Goal: Transaction & Acquisition: Purchase product/service

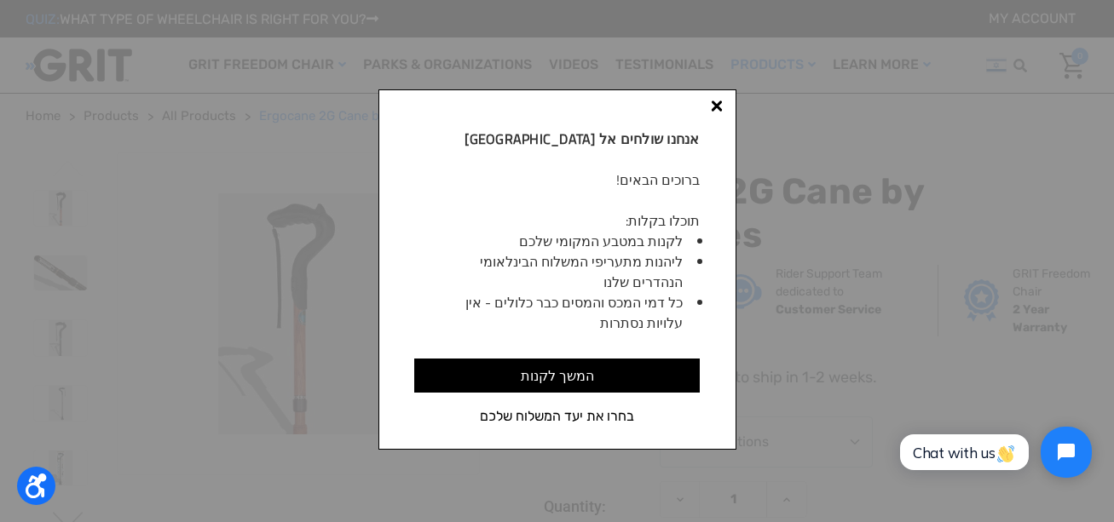
click at [714, 107] on div at bounding box center [717, 107] width 12 height 12
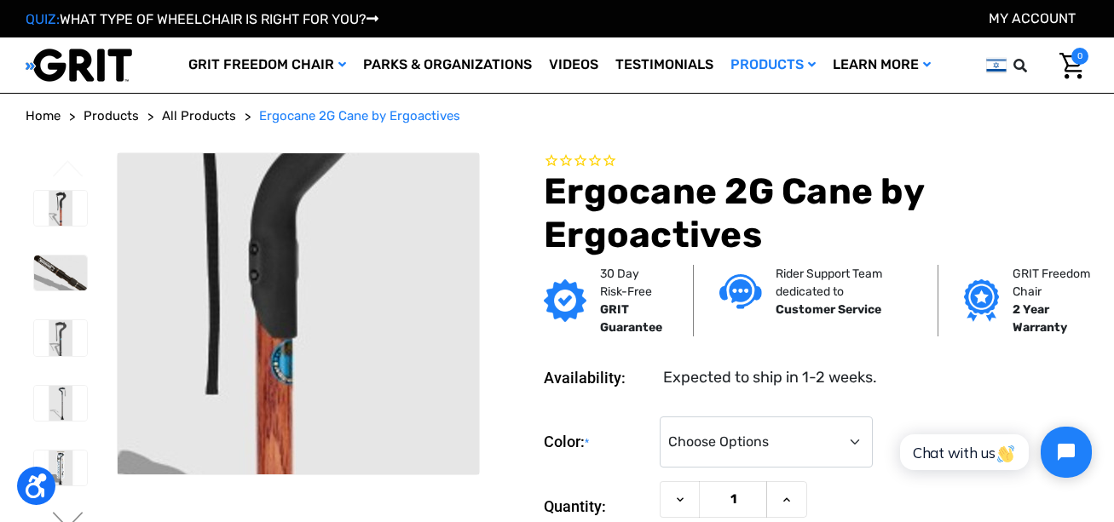
click at [310, 284] on img at bounding box center [270, 350] width 1091 height 727
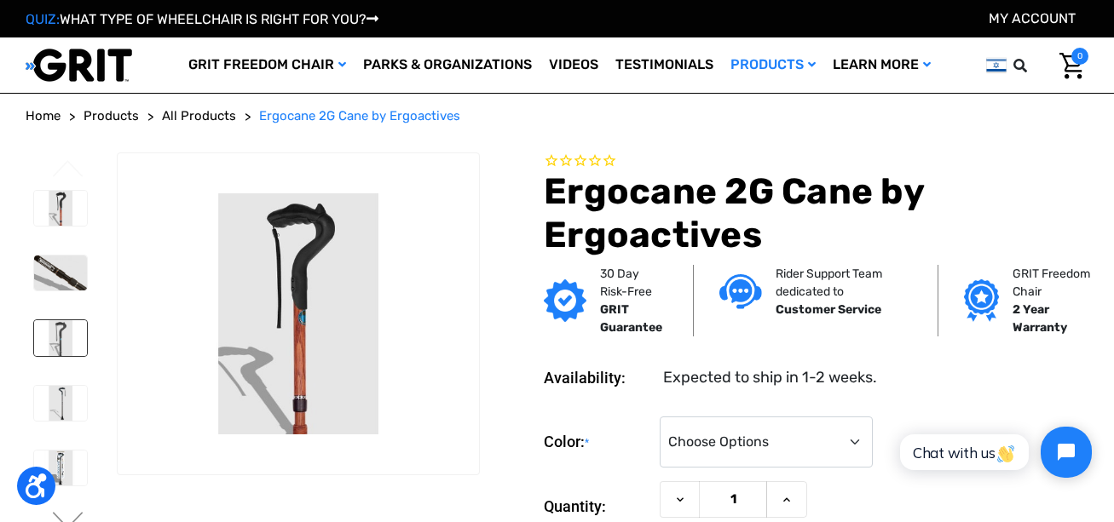
click at [65, 332] on img at bounding box center [60, 337] width 53 height 35
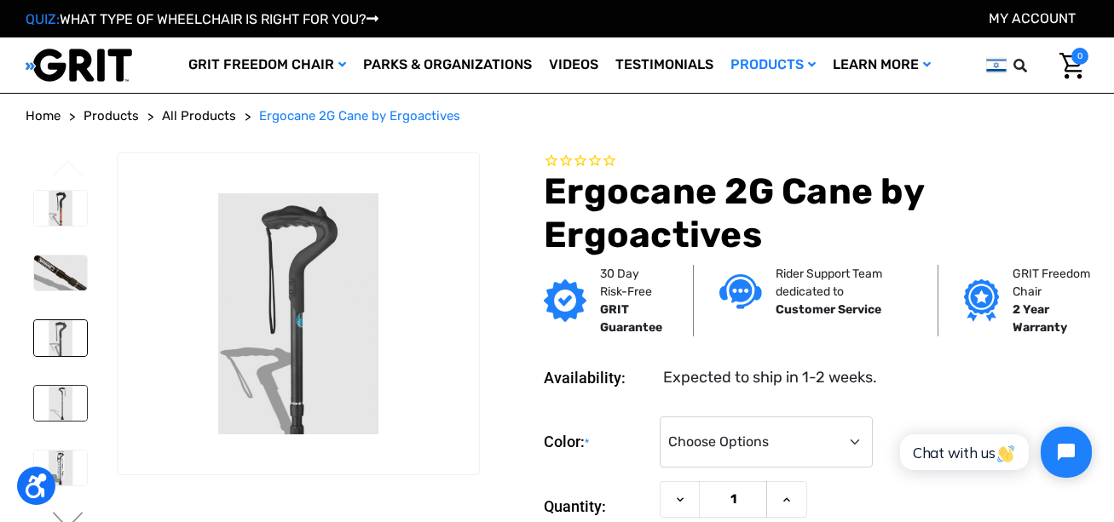
click at [64, 400] on img at bounding box center [60, 403] width 53 height 35
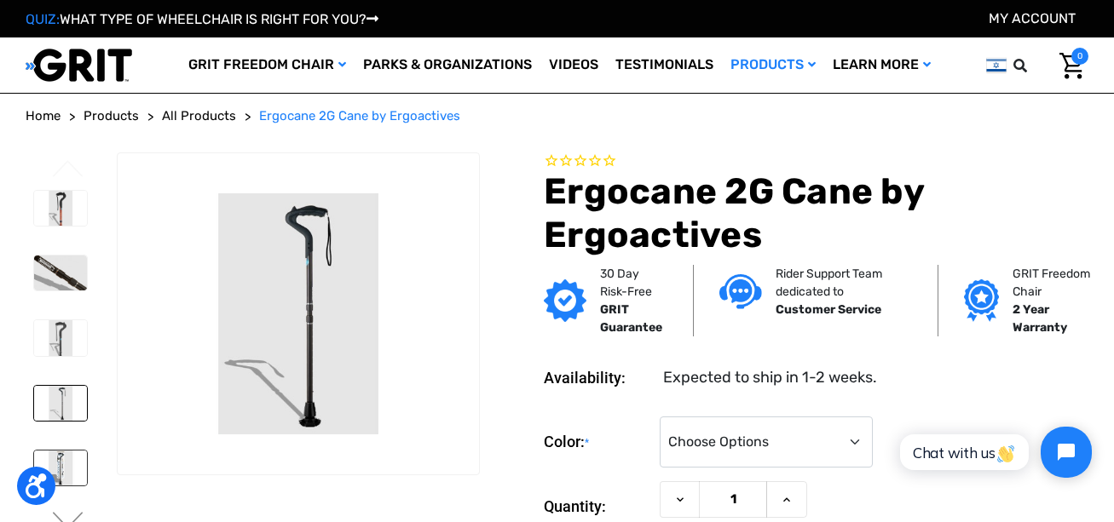
click at [55, 459] on img at bounding box center [60, 468] width 53 height 35
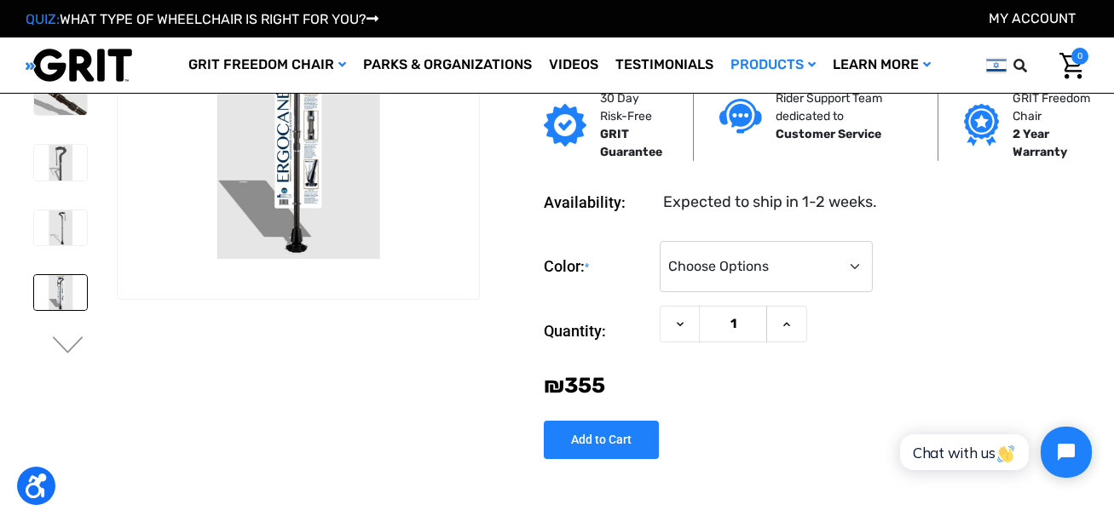
scroll to position [85, 0]
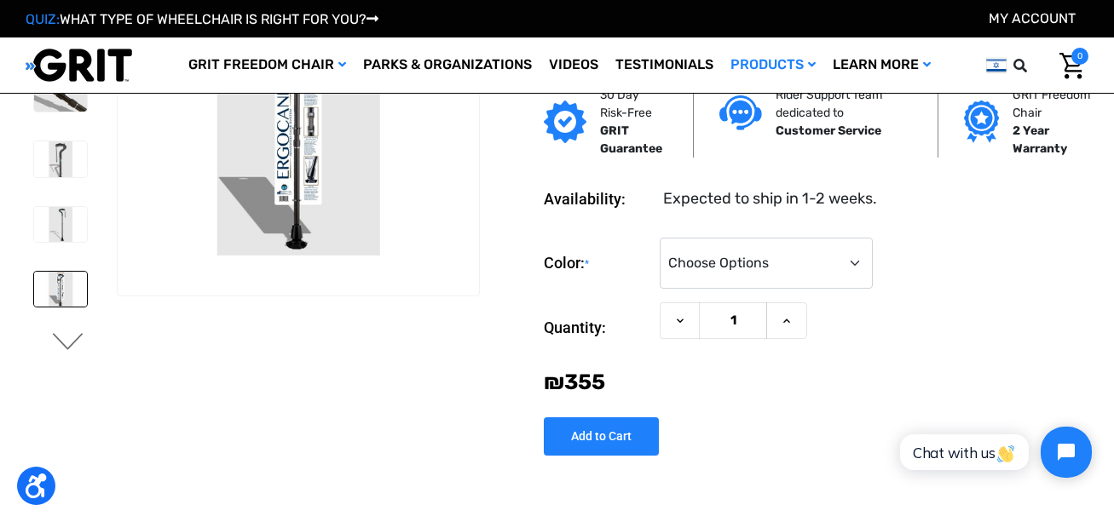
click at [62, 338] on button "Next" at bounding box center [68, 343] width 36 height 20
click at [62, 290] on img at bounding box center [60, 288] width 53 height 35
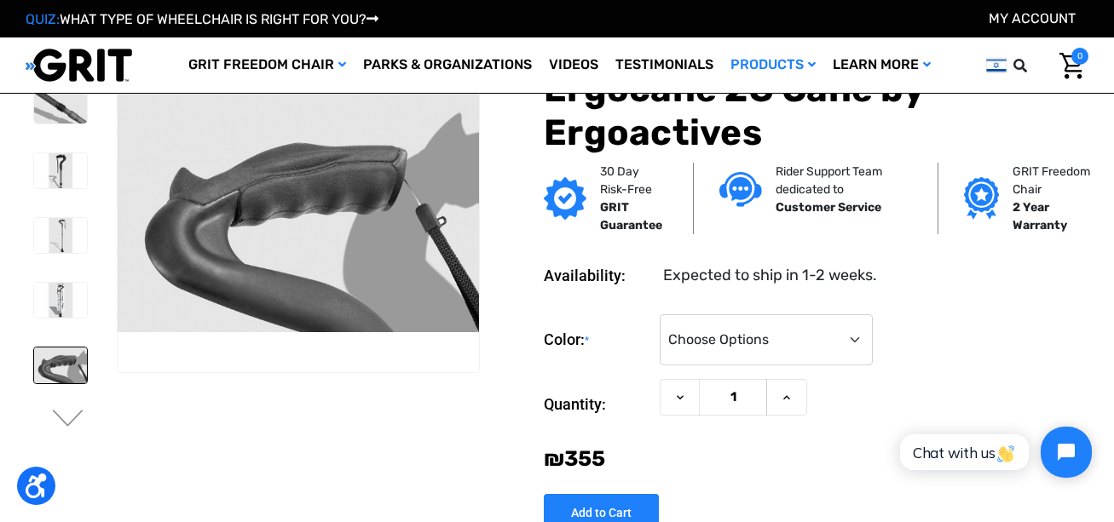
scroll to position [0, 0]
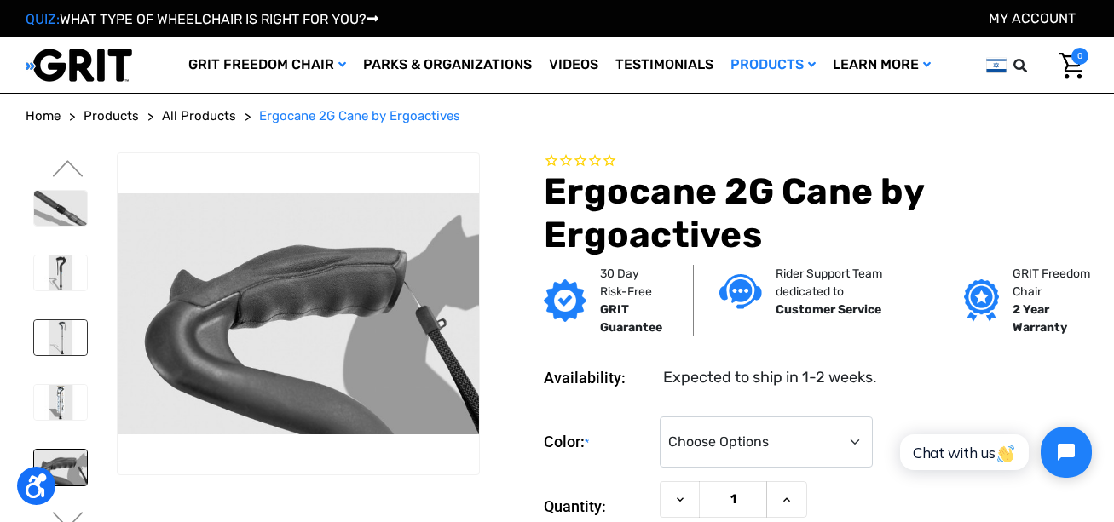
click at [55, 329] on img at bounding box center [60, 337] width 53 height 35
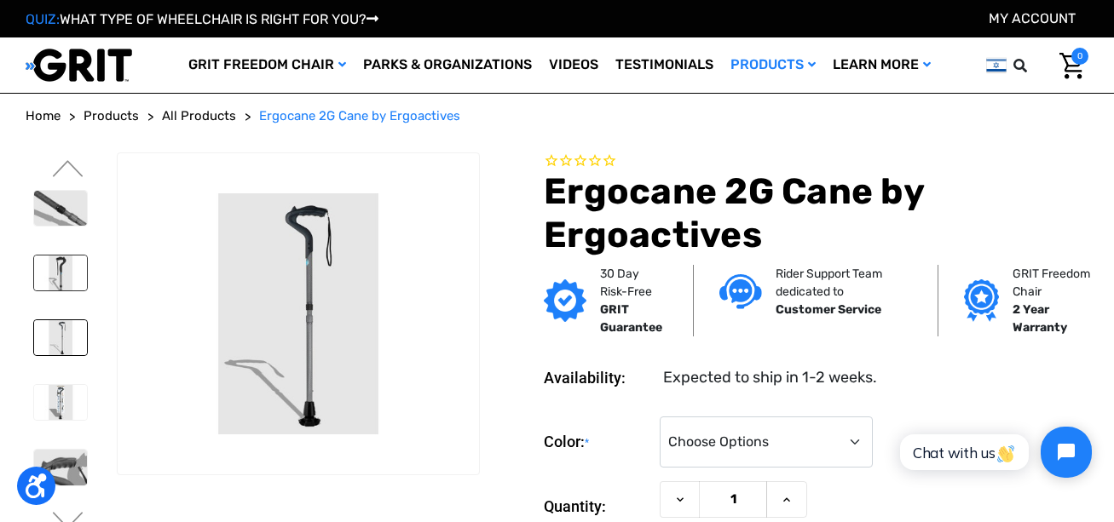
click at [70, 272] on img at bounding box center [60, 273] width 53 height 35
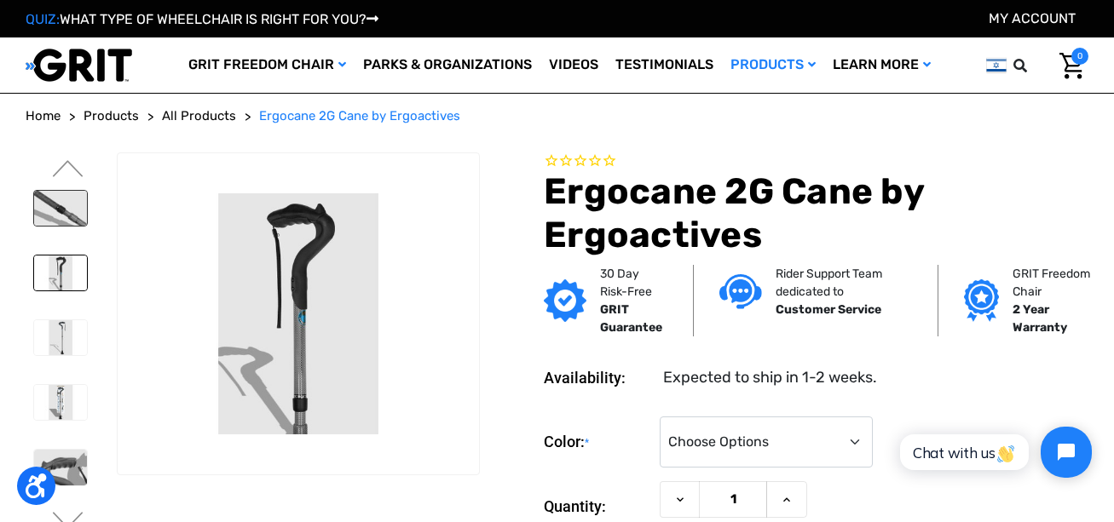
click at [76, 215] on img at bounding box center [60, 208] width 53 height 35
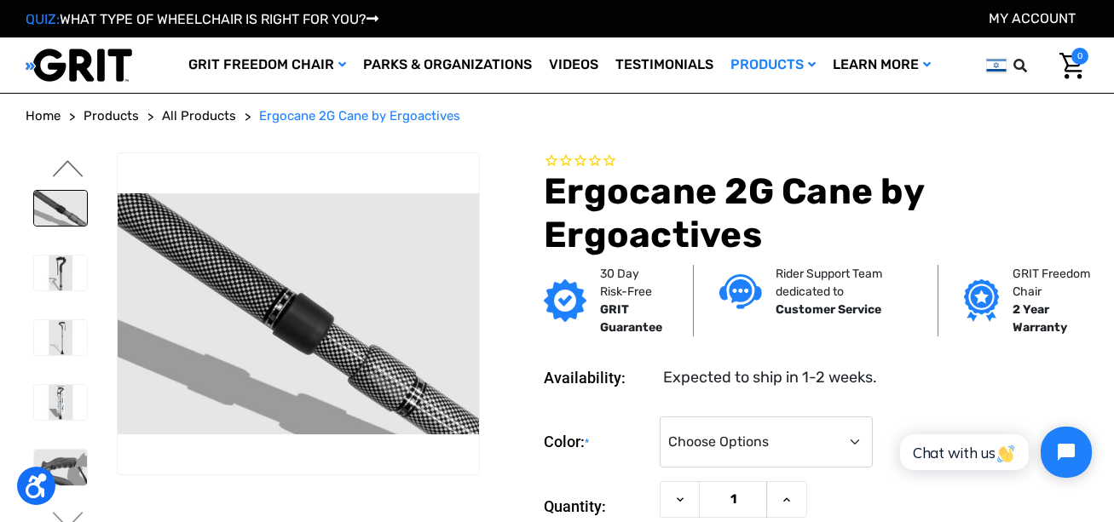
click at [69, 169] on button "Previous" at bounding box center [68, 170] width 36 height 20
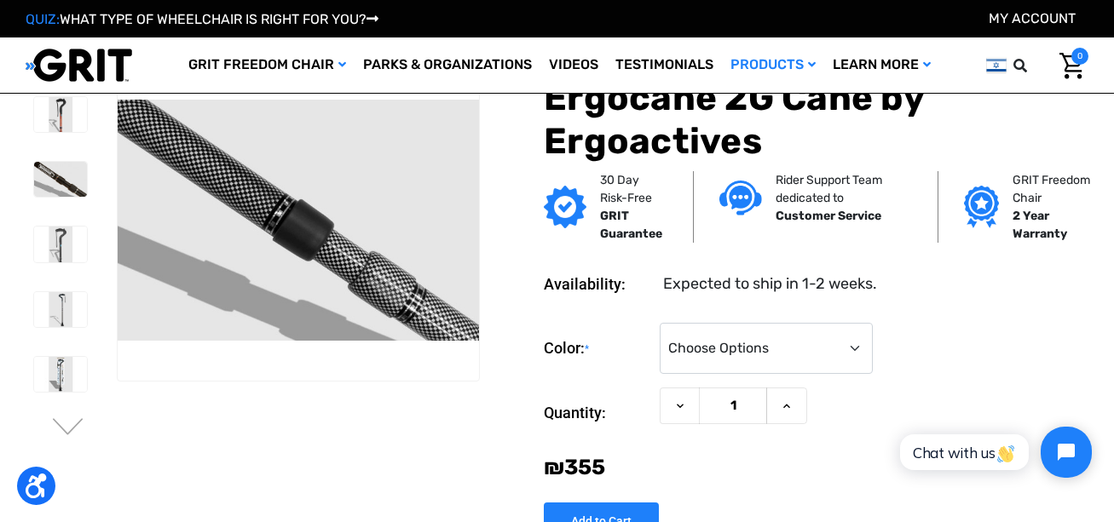
scroll to position [10, 0]
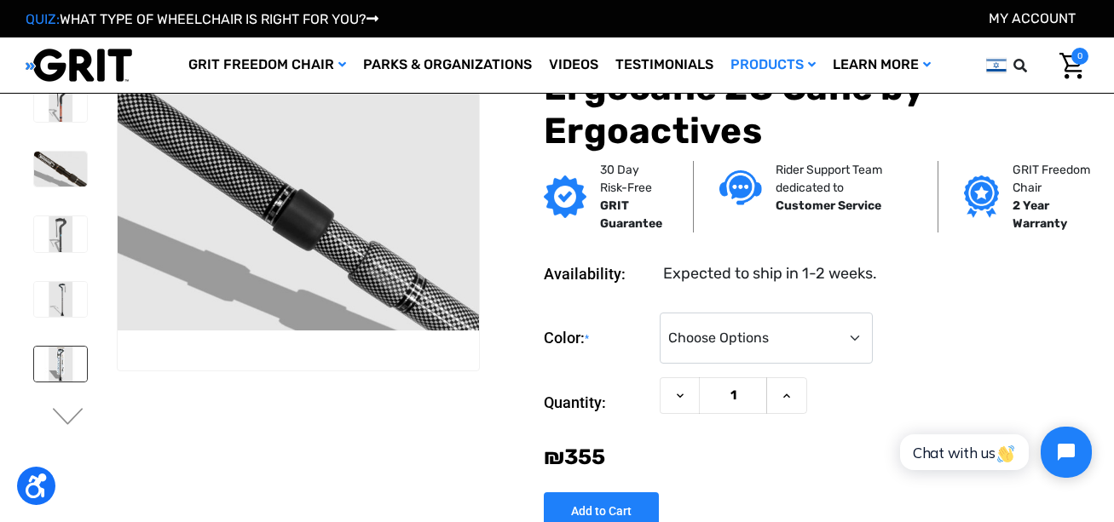
click at [65, 372] on img at bounding box center [60, 364] width 53 height 35
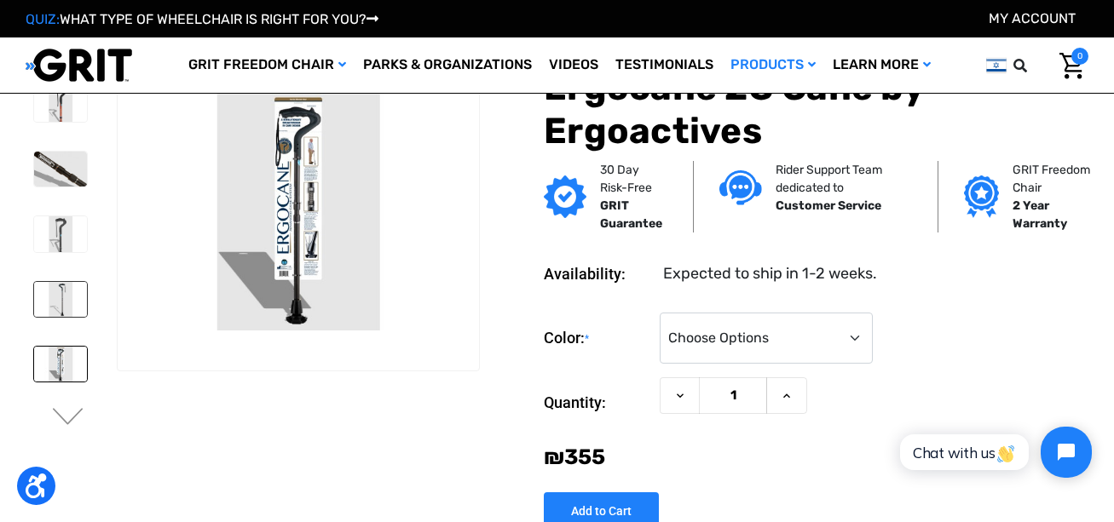
click at [70, 301] on img at bounding box center [60, 299] width 53 height 35
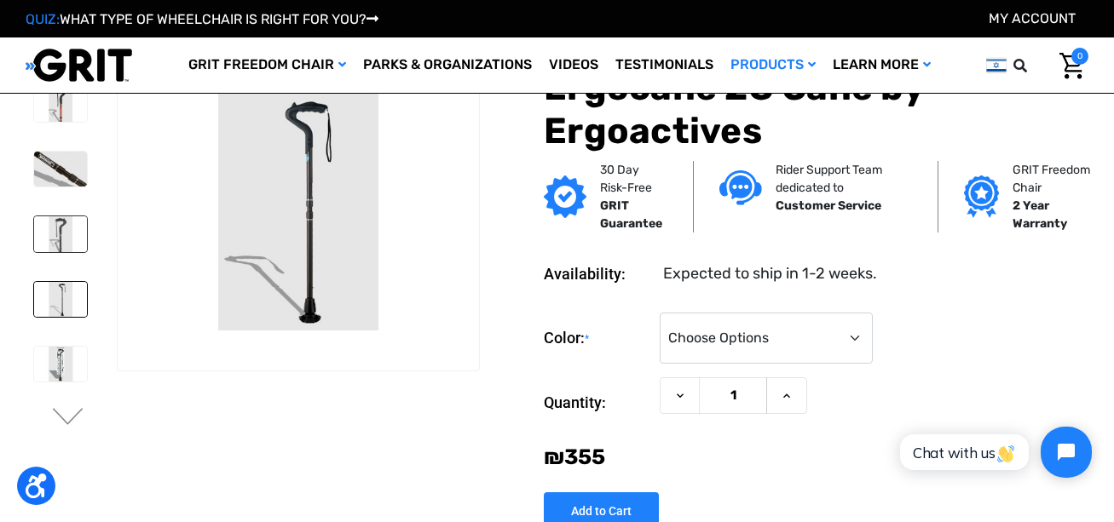
click at [67, 240] on img at bounding box center [60, 233] width 53 height 35
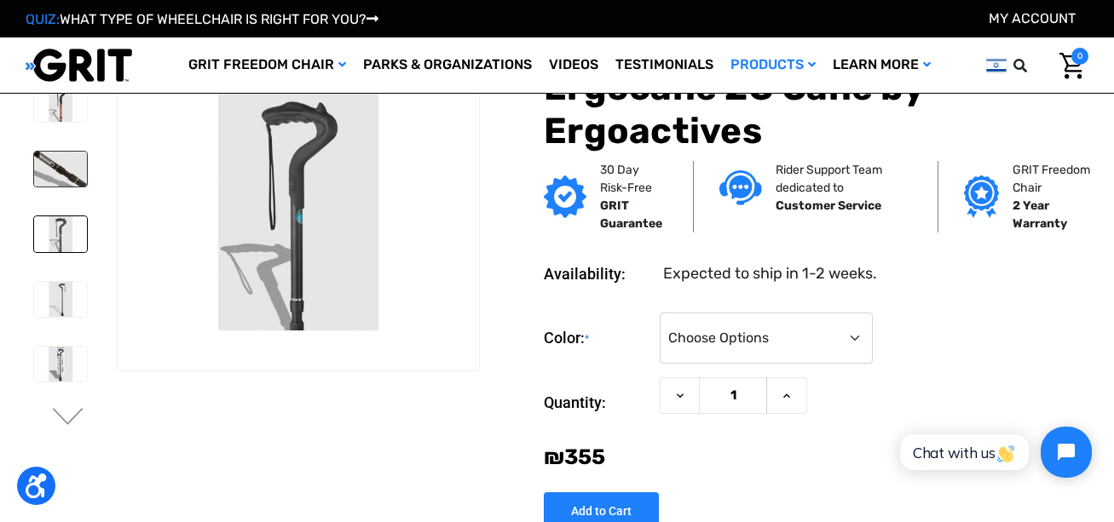
click at [75, 177] on img at bounding box center [60, 169] width 53 height 35
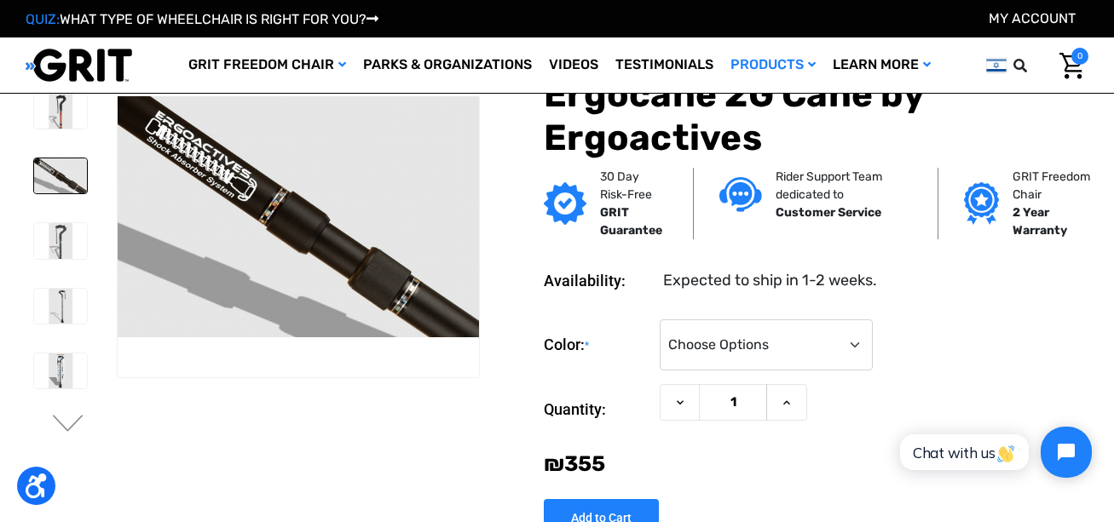
scroll to position [0, 0]
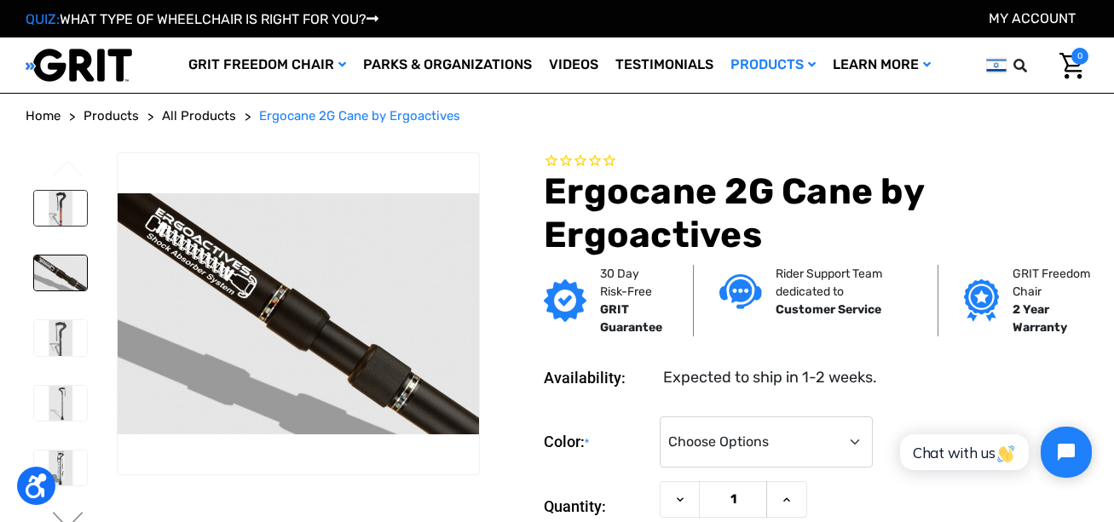
click at [60, 211] on img at bounding box center [60, 208] width 53 height 35
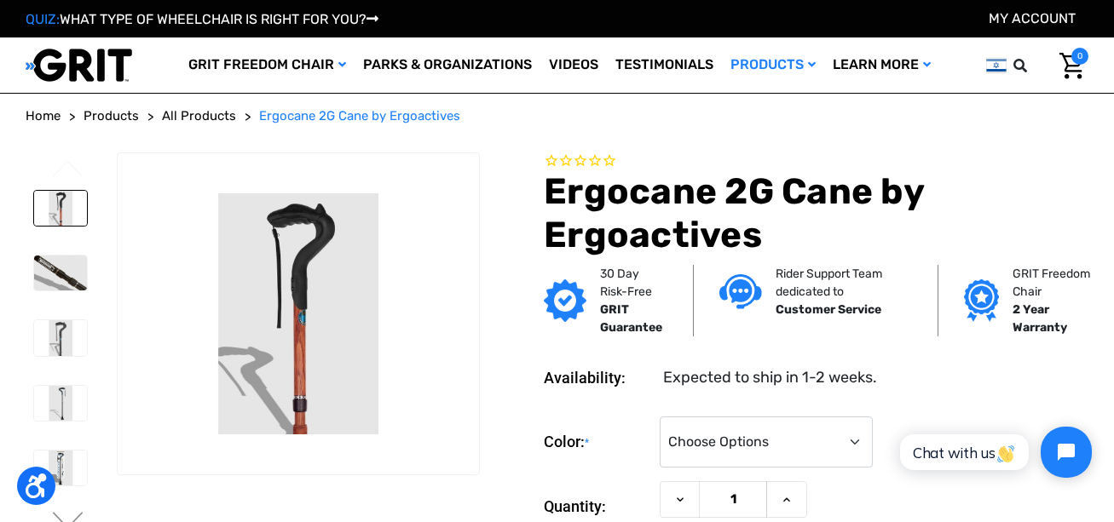
click at [61, 216] on img at bounding box center [60, 208] width 53 height 35
click at [68, 270] on img at bounding box center [60, 273] width 53 height 35
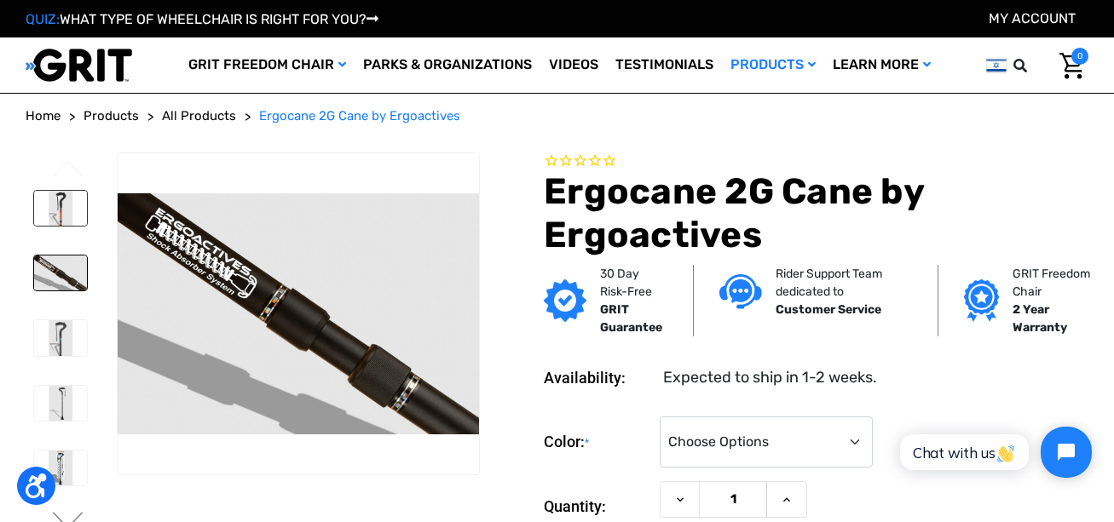
click at [72, 210] on img at bounding box center [60, 208] width 53 height 35
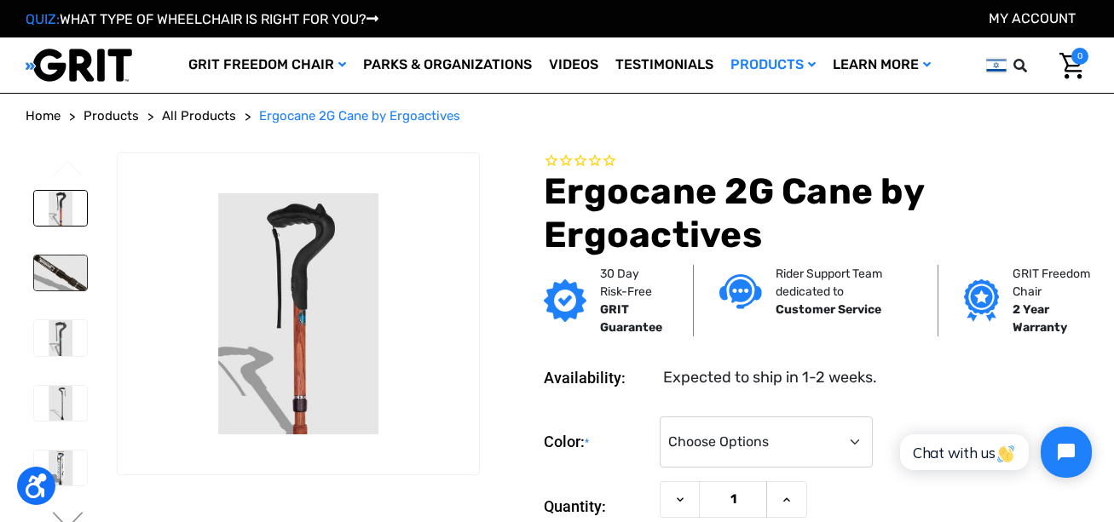
click at [65, 268] on img at bounding box center [60, 273] width 53 height 35
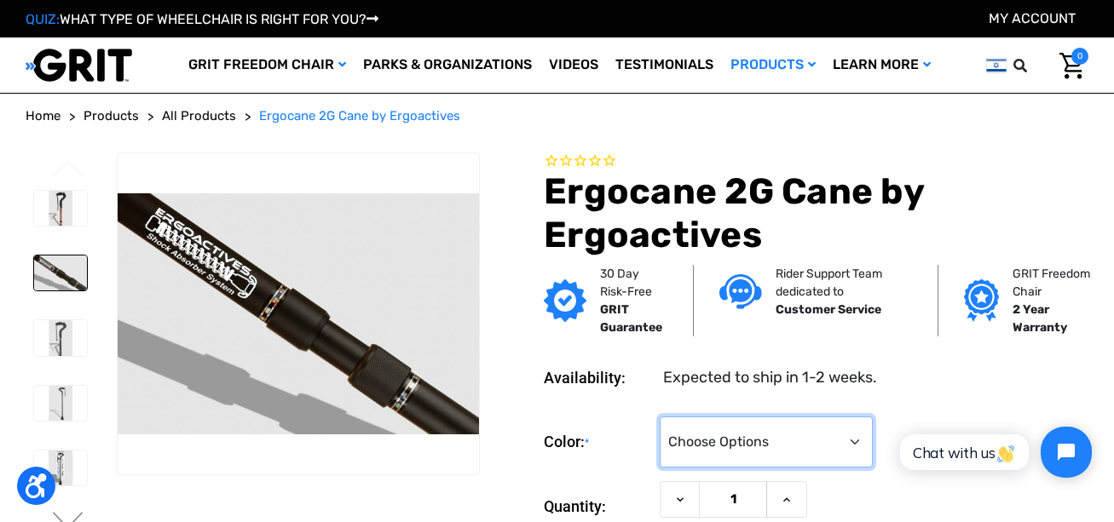
click at [852, 442] on select "Choose Options Black Wood Carbon Checkered" at bounding box center [766, 442] width 213 height 51
click at [660, 417] on select "Choose Options Black Wood Carbon Checkered" at bounding box center [766, 442] width 213 height 51
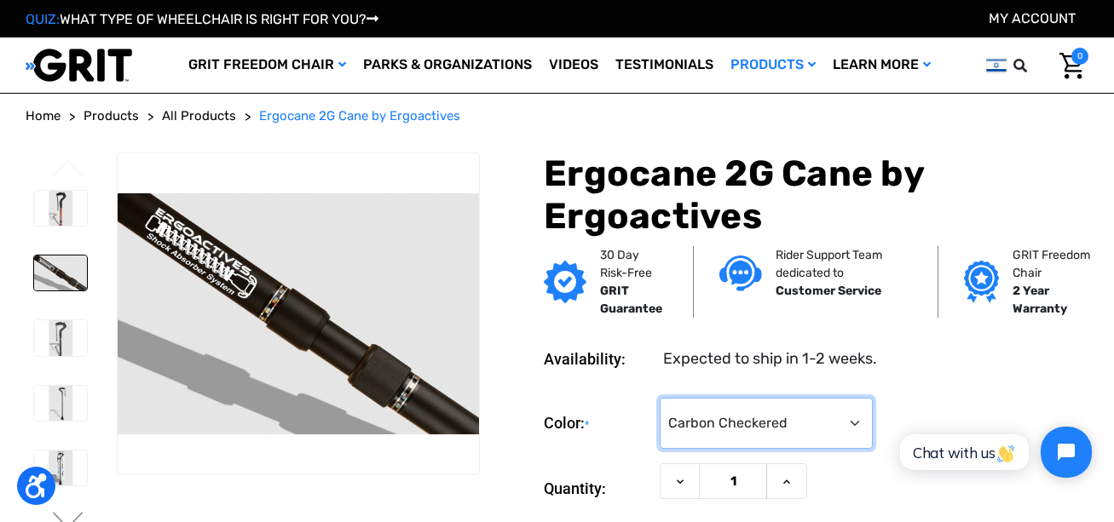
click at [854, 418] on select "Choose Options Black Wood Carbon Checkered" at bounding box center [766, 423] width 213 height 51
select select "575"
click at [660, 398] on select "Choose Options Black Wood Carbon Checkered" at bounding box center [766, 423] width 213 height 51
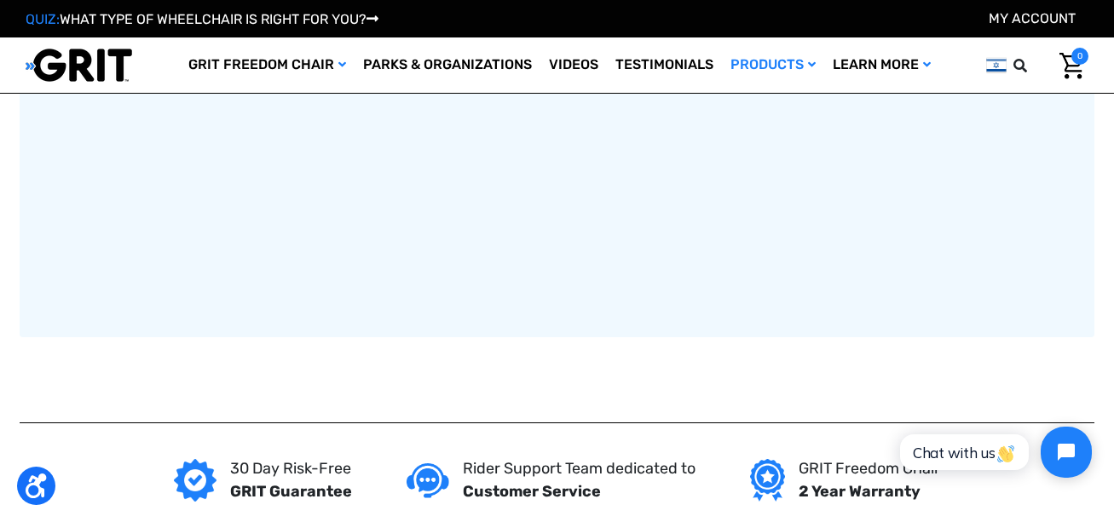
scroll to position [1108, 0]
